Goal: Transaction & Acquisition: Purchase product/service

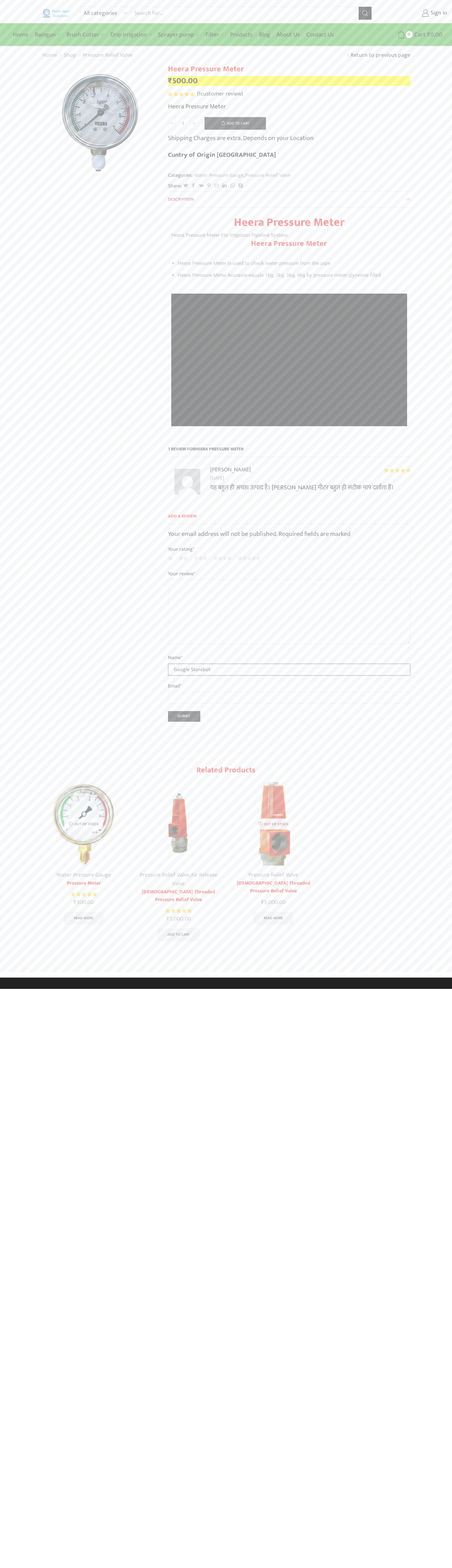
type input "Google Storebot"
click at [235, 123] on button "Add to cart" at bounding box center [235, 123] width 62 height 13
click at [412, 35] on span "Cart" at bounding box center [412, 35] width 13 height 9
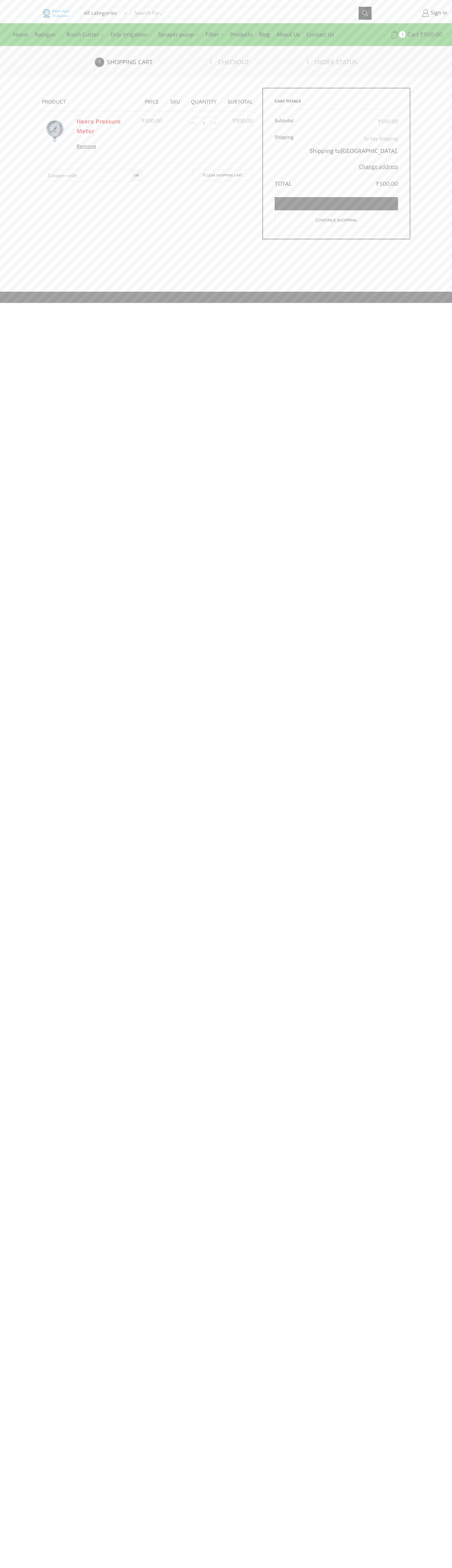
click at [336, 204] on link "Proceed to checkout" at bounding box center [336, 204] width 123 height 13
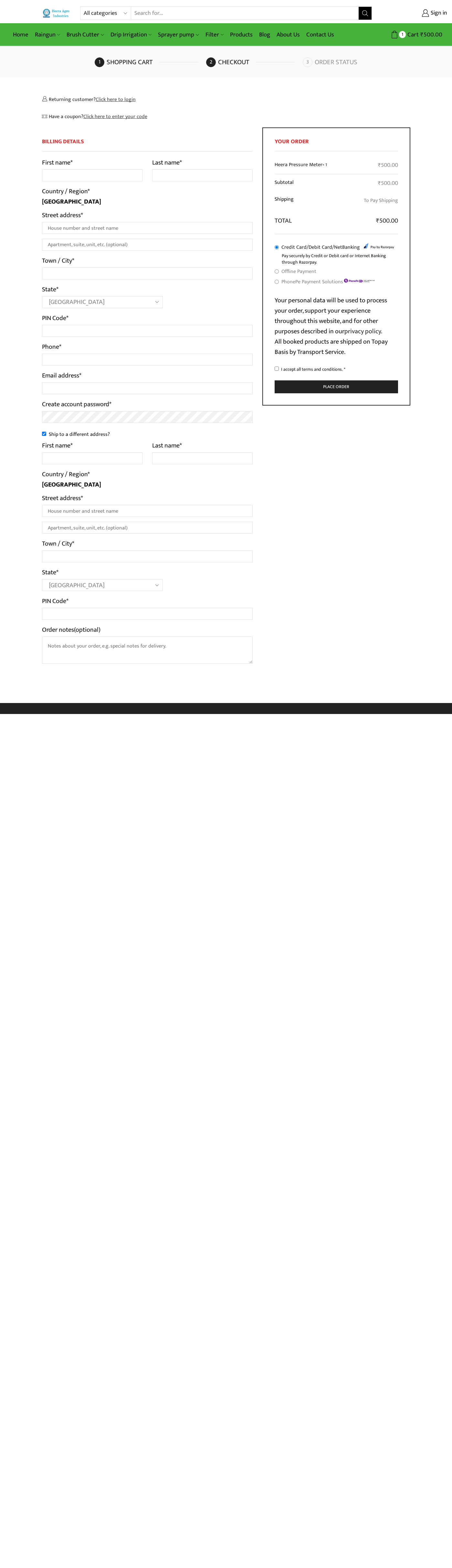
select select "MH"
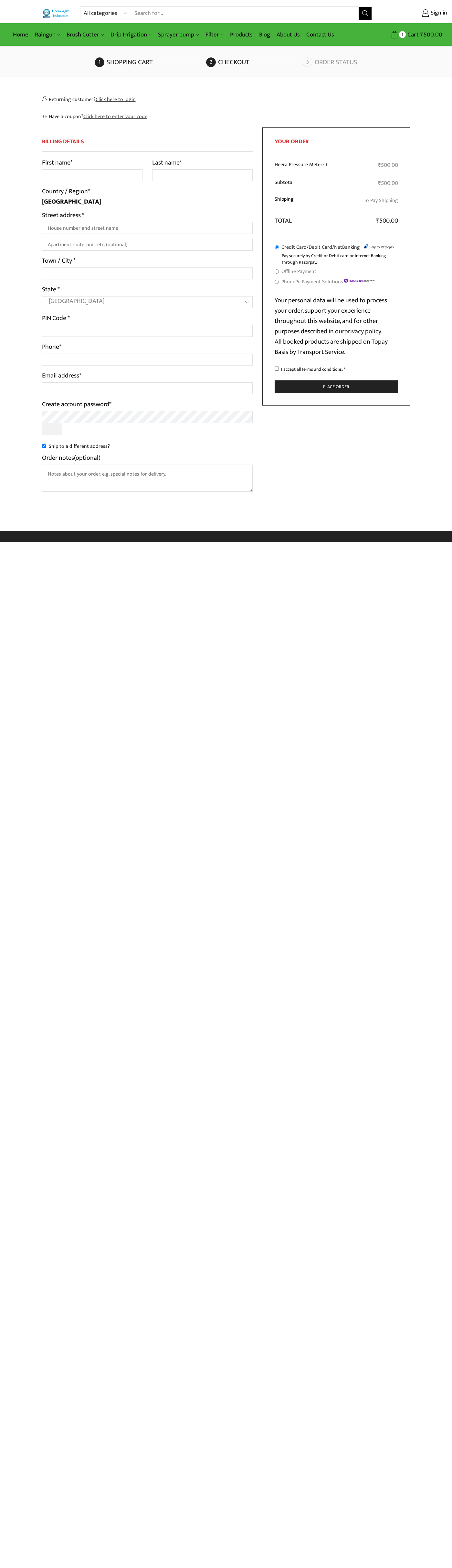
select select "MH"
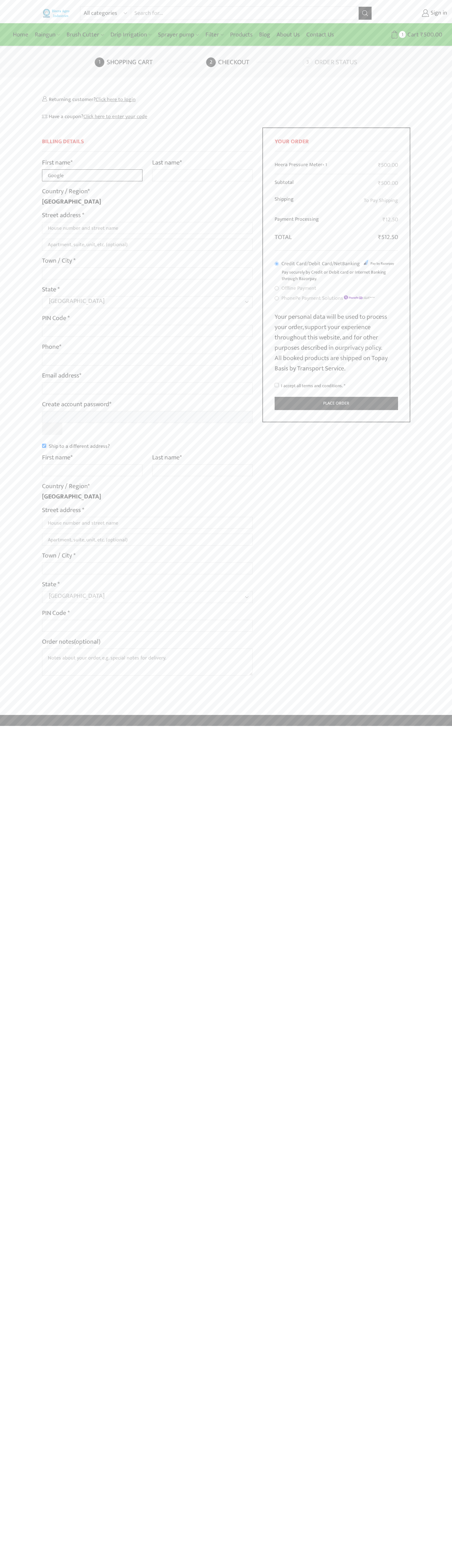
type input "Google"
type input "Storebot"
type input "1600 Amphitheatre Parkway"
type input "First floor"
type input "mountain view"
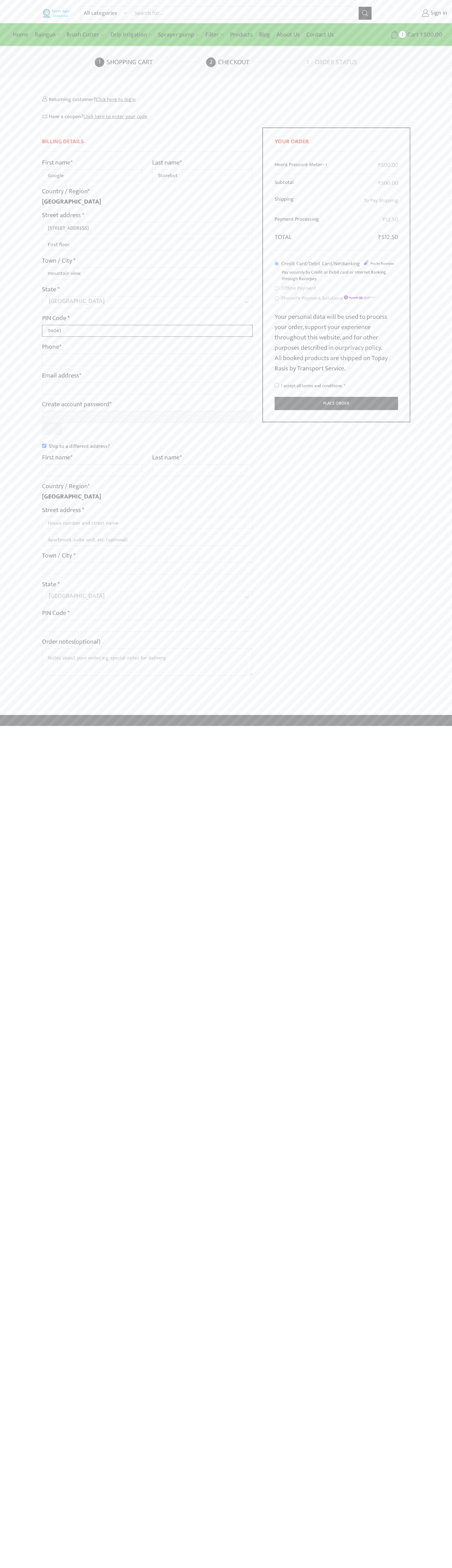
type input "94043"
type input "08067218000"
type input "johnsmith009@storebotmail.joonix.net"
click at [44, 446] on input "Ship to a different address?" at bounding box center [44, 446] width 4 height 4
checkbox input "false"
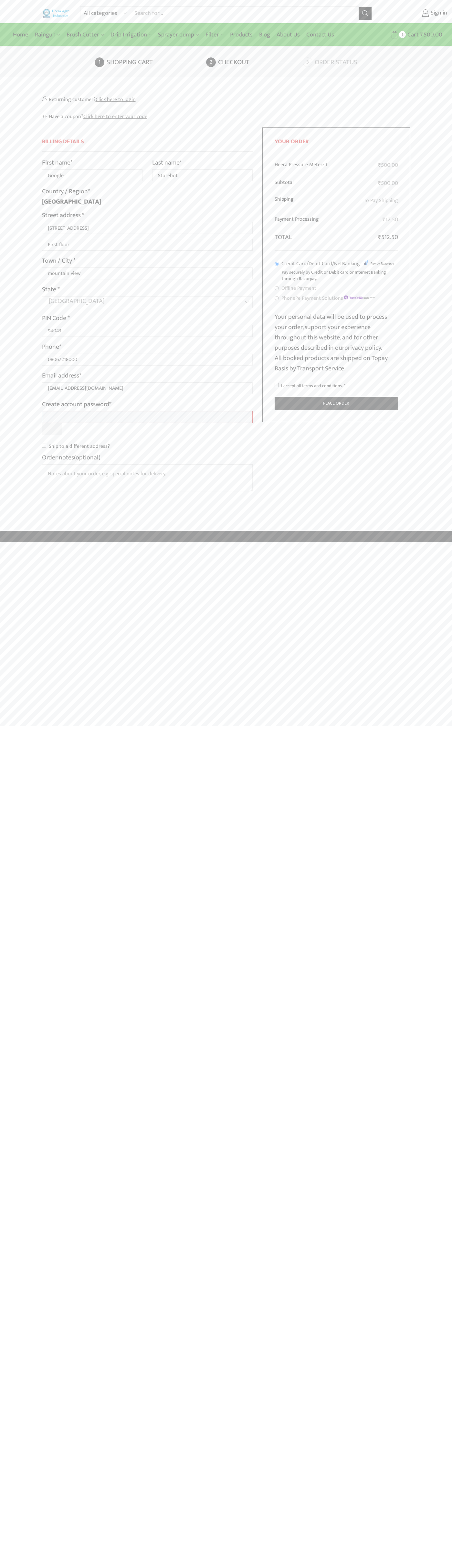
click at [277, 385] on input "I accept all terms and conditions. *" at bounding box center [277, 385] width 4 height 4
checkbox input "true"
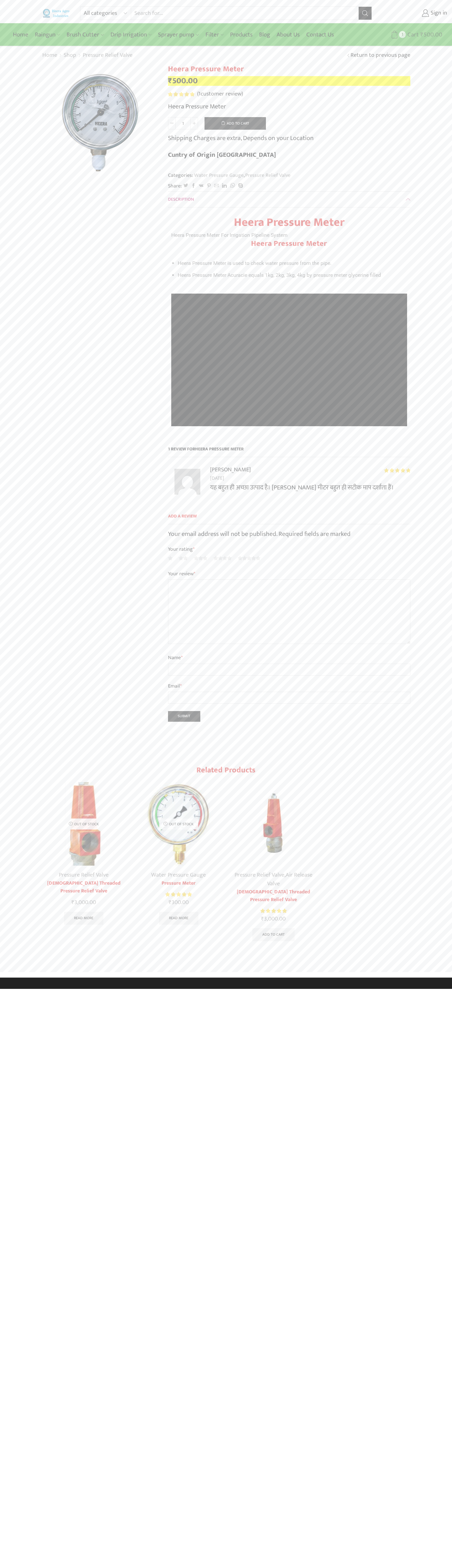
click at [410, 35] on span "Cart" at bounding box center [412, 35] width 13 height 9
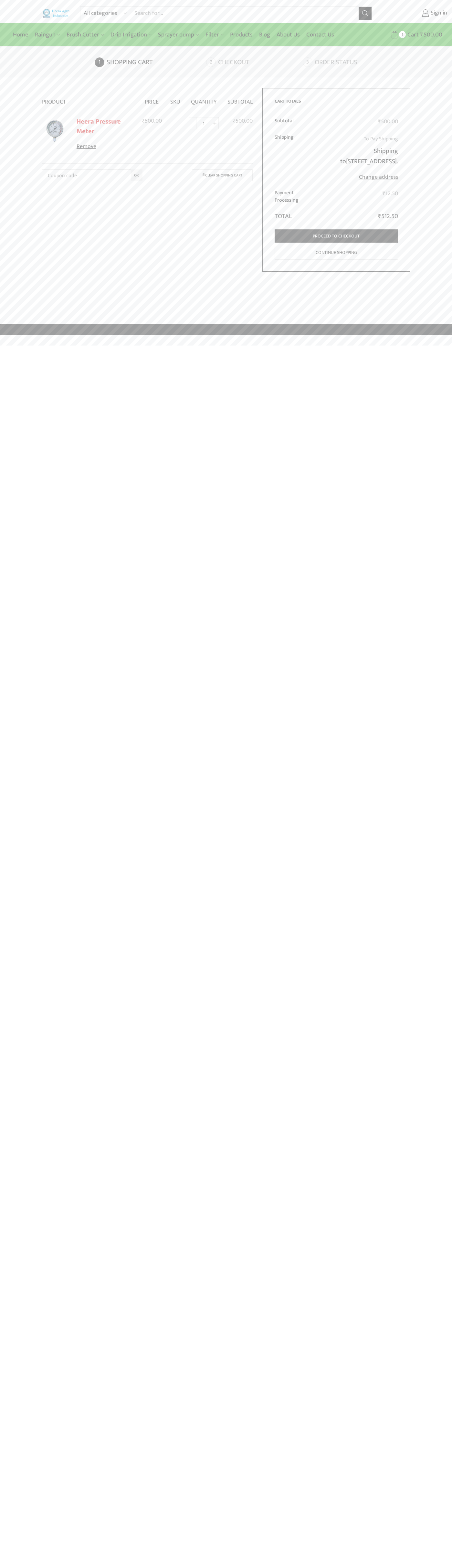
click at [105, 147] on link "Remove" at bounding box center [105, 147] width 57 height 9
